Goal: Task Accomplishment & Management: Use online tool/utility

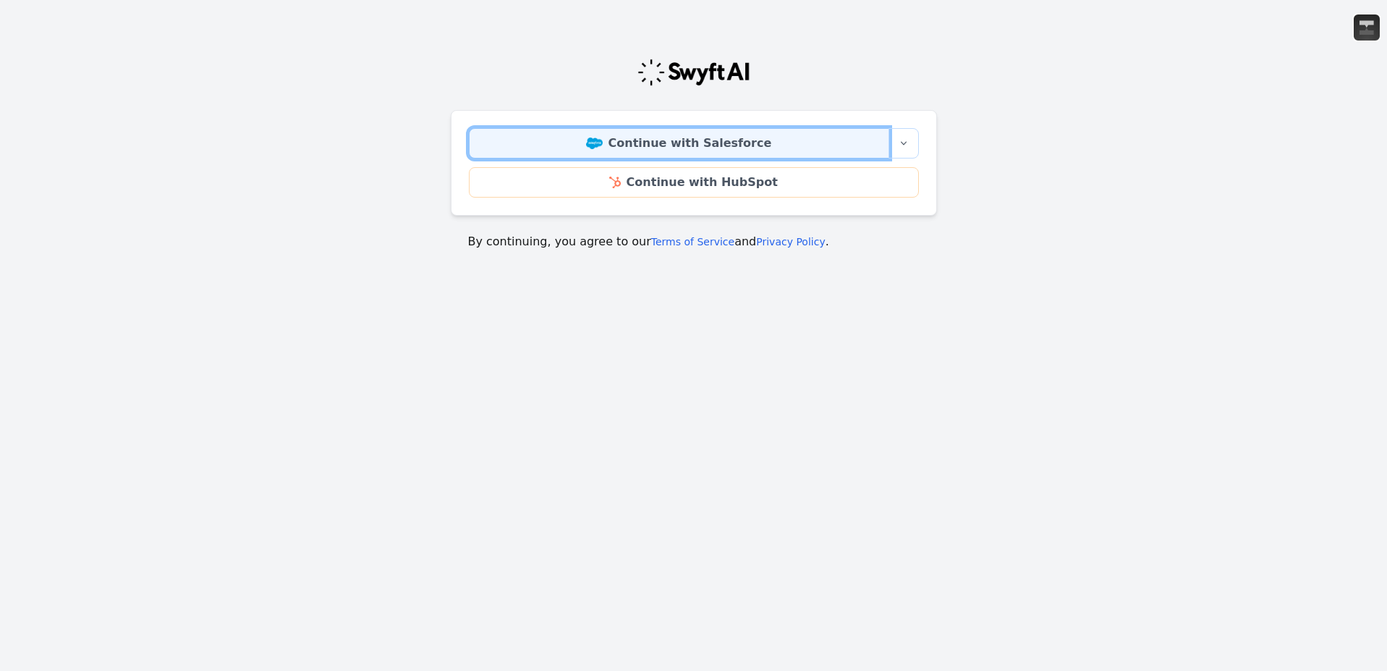
click at [643, 135] on link "Continue with Salesforce" at bounding box center [679, 143] width 420 height 30
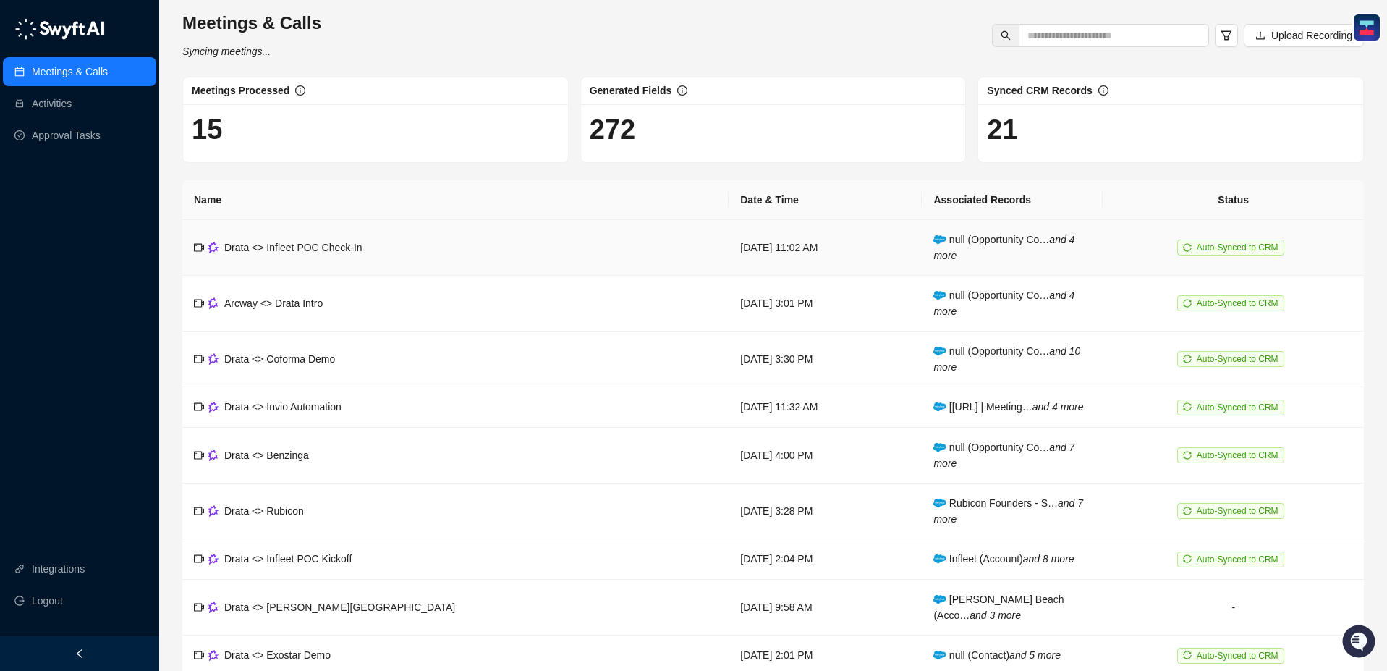
click at [317, 260] on td "Drata <> Infleet POC Check-In" at bounding box center [455, 248] width 546 height 56
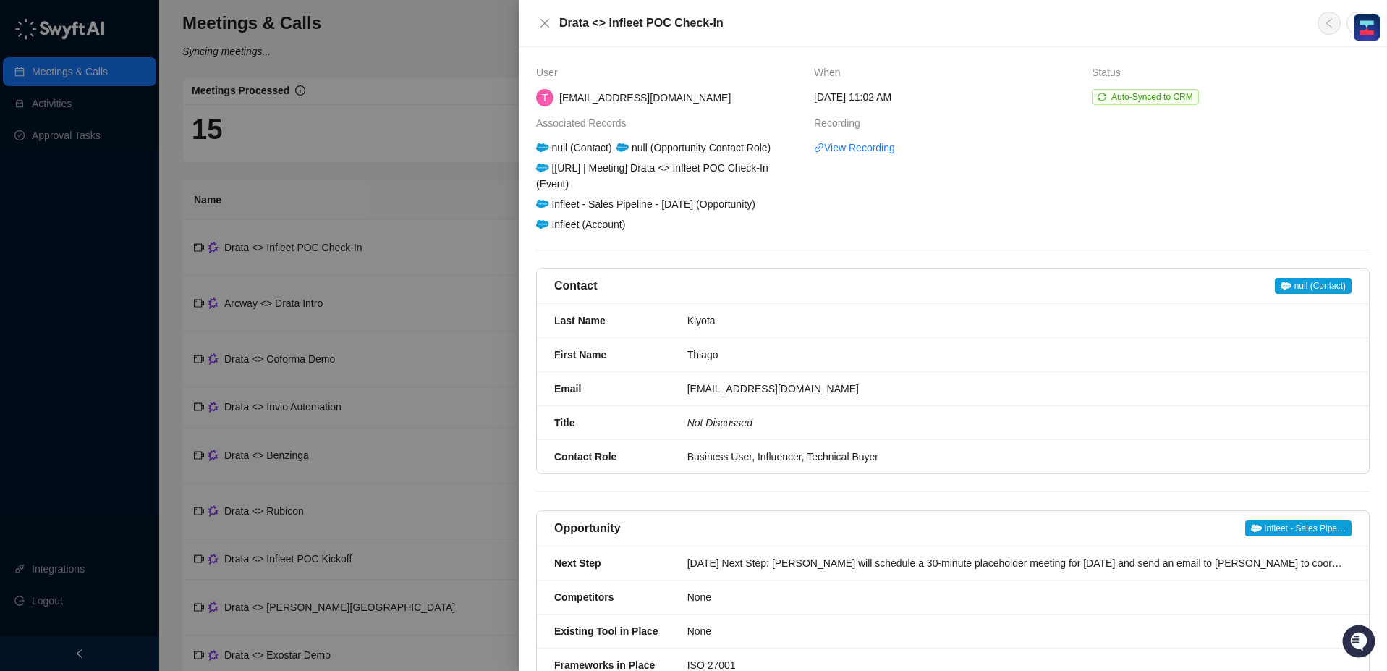
click at [103, 130] on div at bounding box center [693, 335] width 1387 height 671
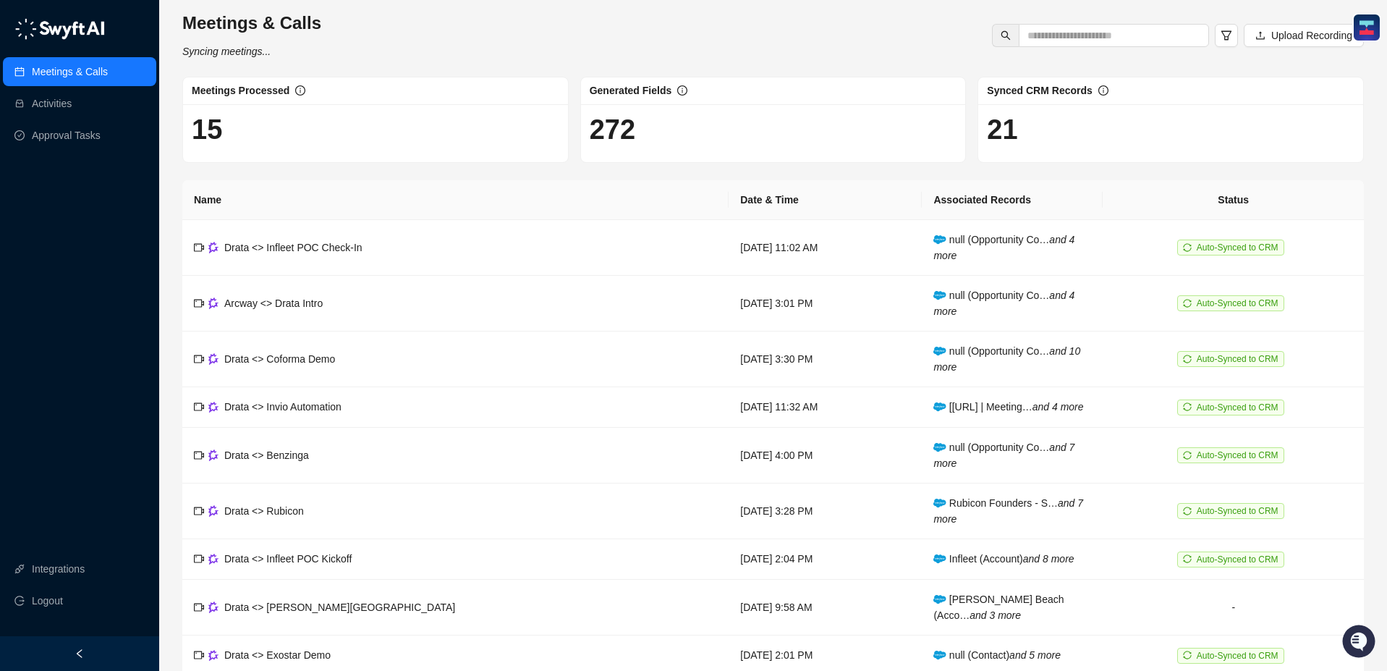
click at [98, 131] on link "Approval Tasks" at bounding box center [66, 135] width 69 height 29
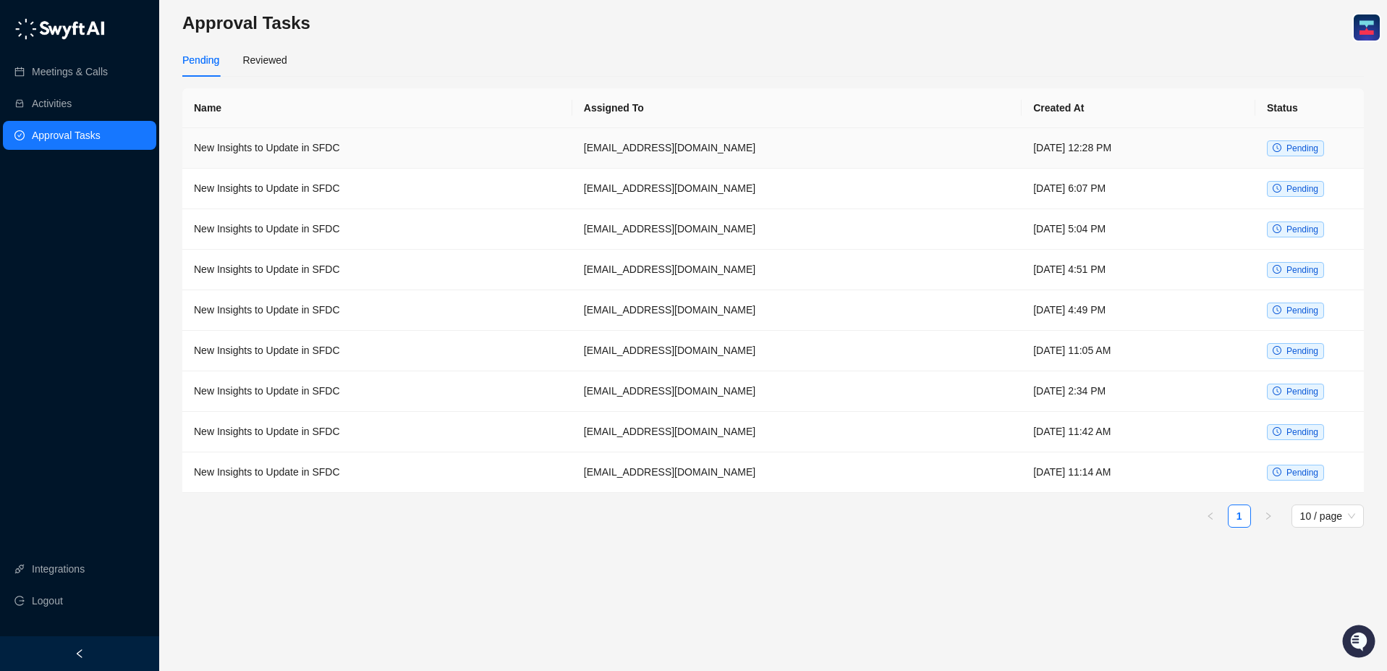
click at [338, 139] on td "New Insights to Update in SFDC" at bounding box center [377, 148] width 390 height 41
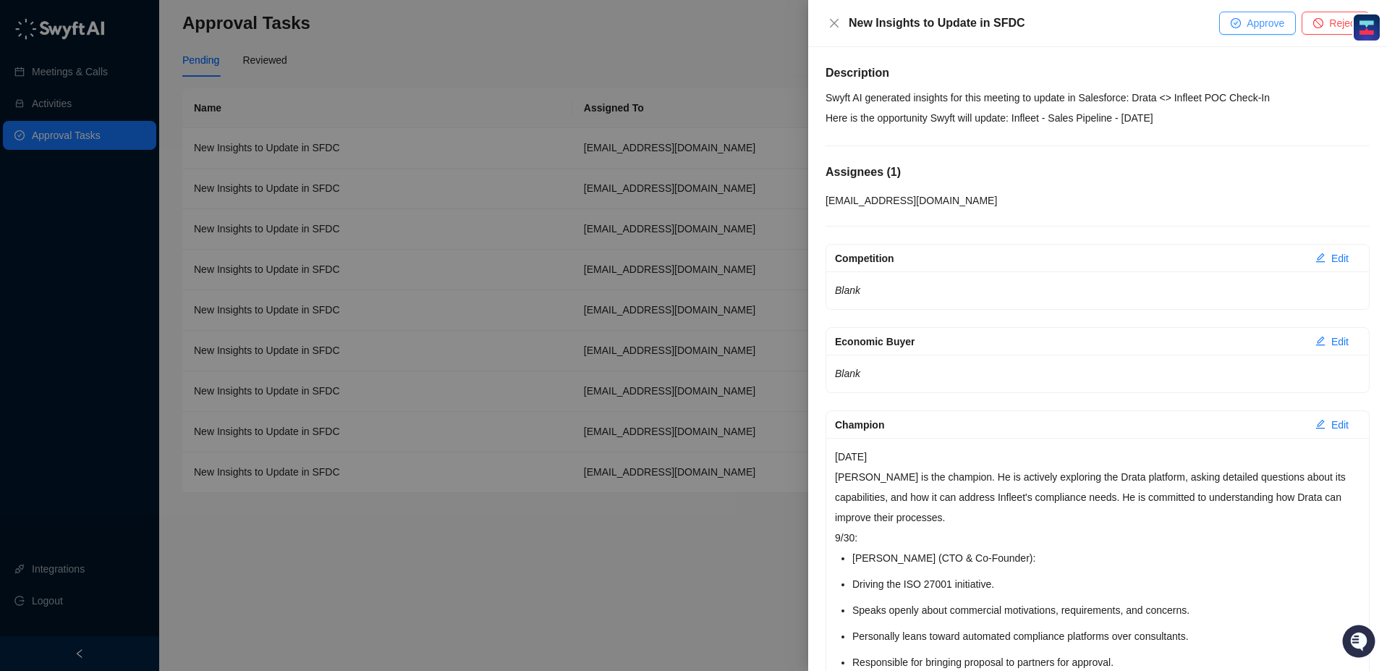
click at [1235, 20] on icon "check-circle" at bounding box center [1235, 23] width 9 height 9
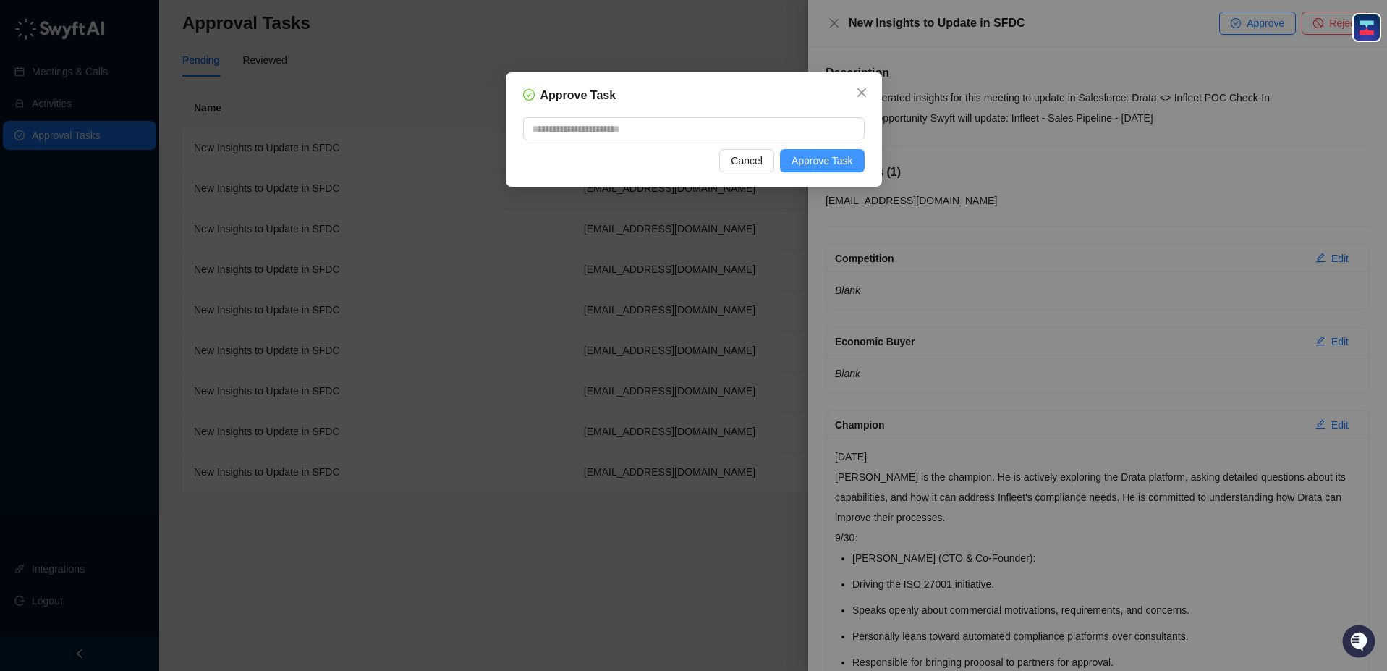
click at [833, 153] on span "Approve Task" at bounding box center [821, 161] width 61 height 16
